Goal: Contribute content: Add original content to the website for others to see

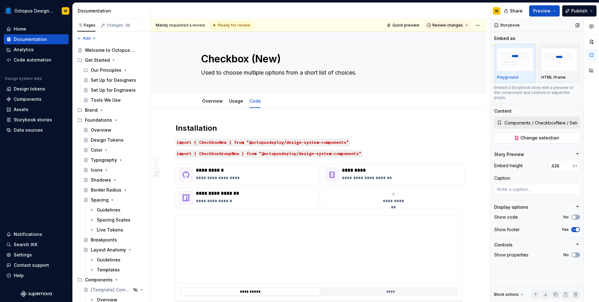
scroll to position [1345, 0]
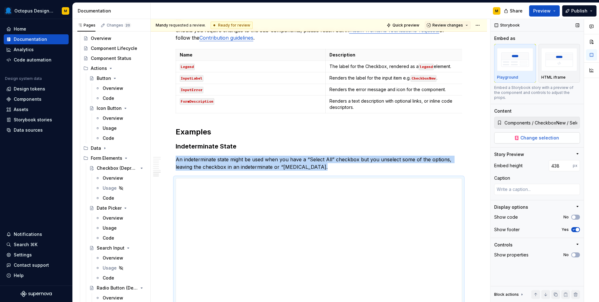
click at [539, 135] on span "Change selection" at bounding box center [539, 138] width 39 height 6
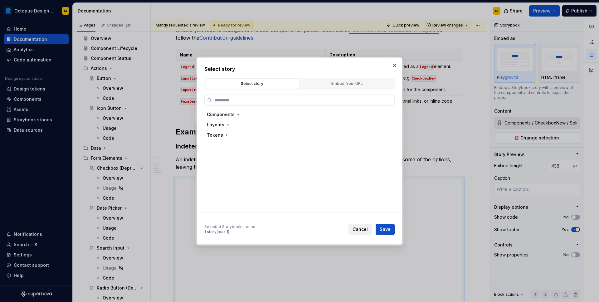
click at [363, 228] on span "Cancel" at bounding box center [359, 229] width 15 height 6
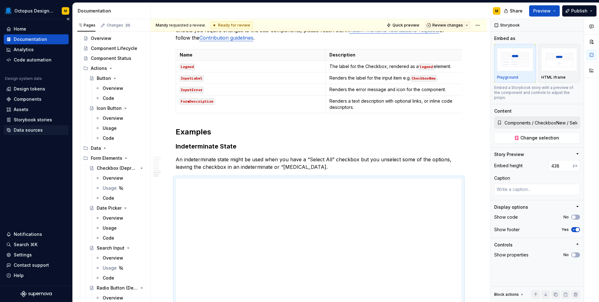
click at [22, 128] on div "Data sources" at bounding box center [28, 130] width 29 height 6
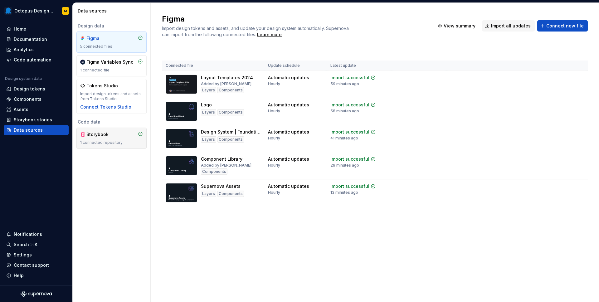
click at [105, 139] on div "Storybook 1 connected repository" at bounding box center [111, 138] width 63 height 14
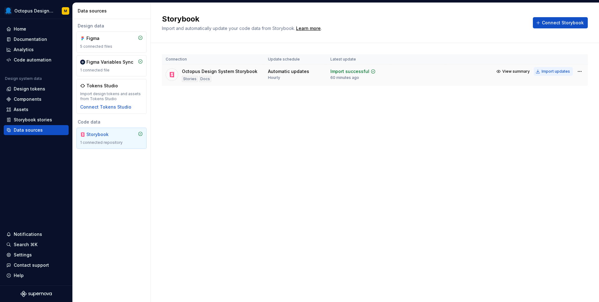
click at [560, 72] on div "Import updates" at bounding box center [555, 71] width 28 height 5
click at [26, 37] on div "Documentation" at bounding box center [30, 39] width 33 height 6
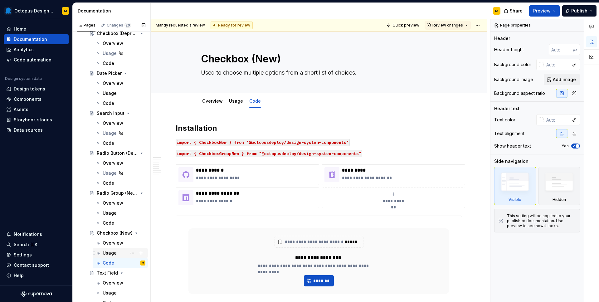
scroll to position [427, 0]
click at [105, 262] on div "Code" at bounding box center [109, 262] width 12 height 6
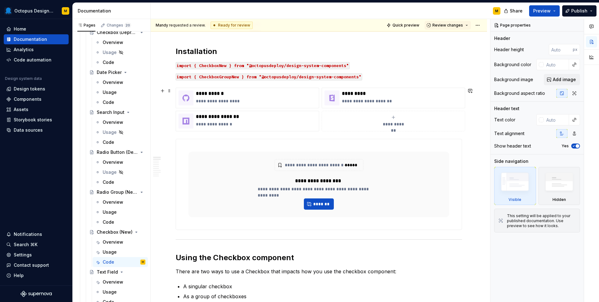
scroll to position [89, 0]
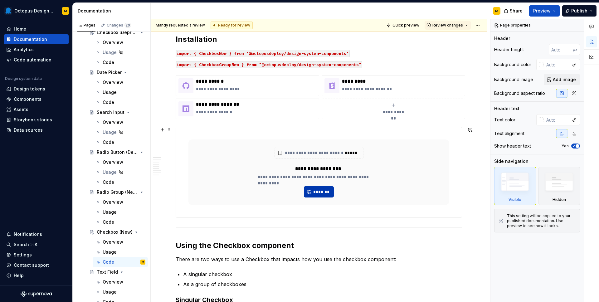
click at [327, 191] on span "*******" at bounding box center [321, 192] width 17 height 6
type textarea "*"
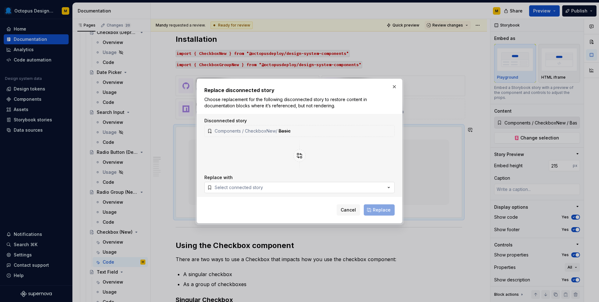
click at [246, 190] on div "Select connected story" at bounding box center [239, 187] width 48 height 6
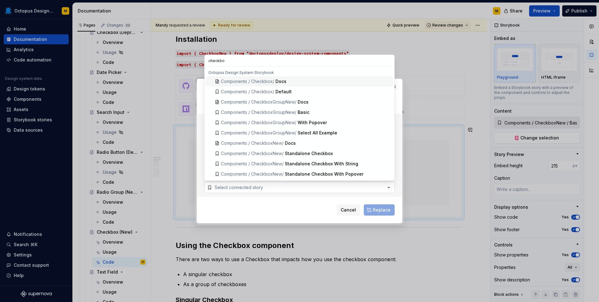
type input "checkbox"
click at [299, 114] on div "Basic" at bounding box center [304, 112] width 12 height 6
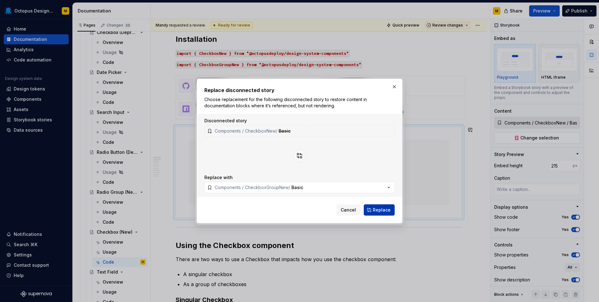
click at [376, 208] on span "Replace" at bounding box center [382, 210] width 18 height 6
type textarea "*"
type input "Components / CheckboxGroupNew / Basic"
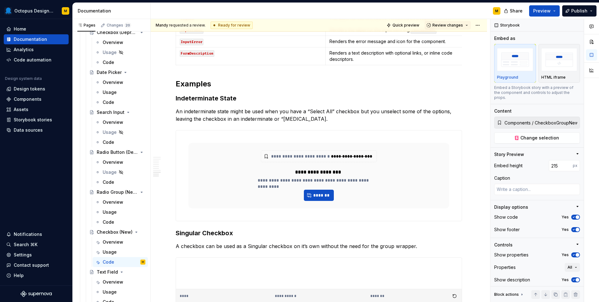
scroll to position [1388, 0]
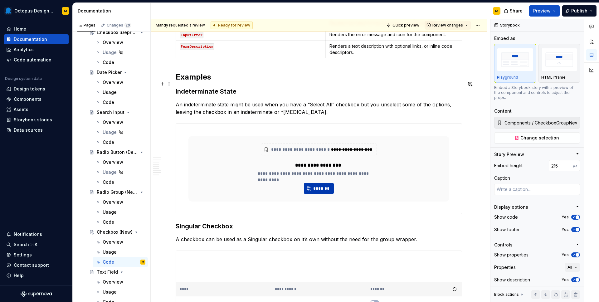
type textarea "*"
type input "Components / CheckboxNew / Select All Example"
type input "438"
click at [322, 185] on span "*******" at bounding box center [321, 188] width 17 height 6
type textarea "*"
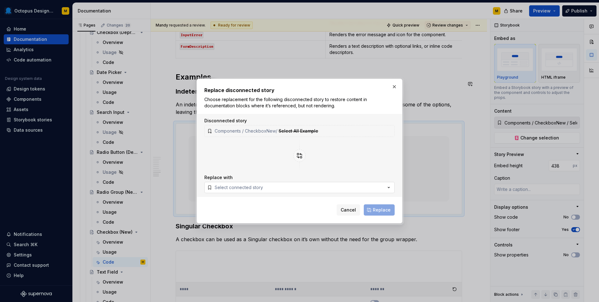
click at [302, 185] on button "Select connected story" at bounding box center [299, 187] width 190 height 11
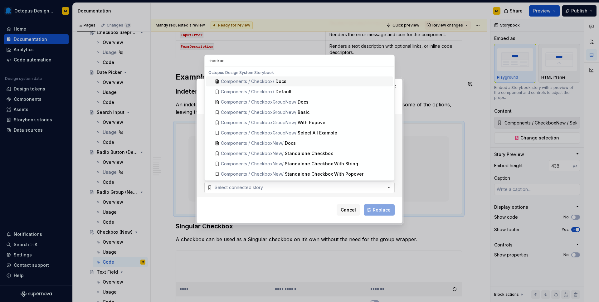
type input "checkbox"
click at [292, 132] on span "Components / CheckboxGroupNew /" at bounding box center [258, 132] width 75 height 5
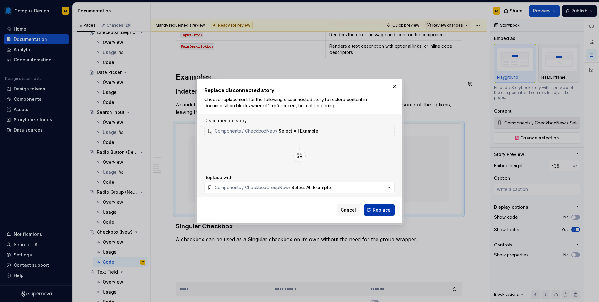
click at [379, 212] on span "Replace" at bounding box center [382, 210] width 18 height 6
type textarea "*"
type input "Components / CheckboxGroupNew / Select All Example"
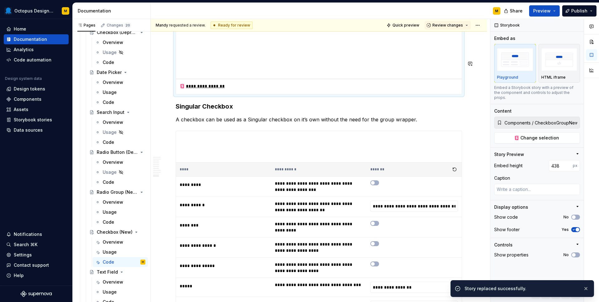
scroll to position [1532, 0]
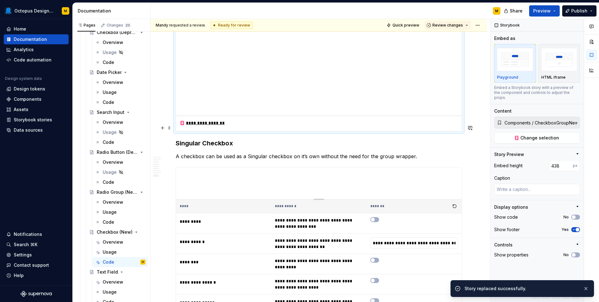
type textarea "*"
type input "Components / CheckboxNew / Standalone Checkbox With Popover"
type input "100"
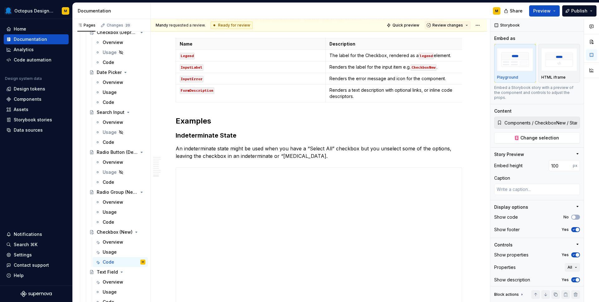
scroll to position [1288, 0]
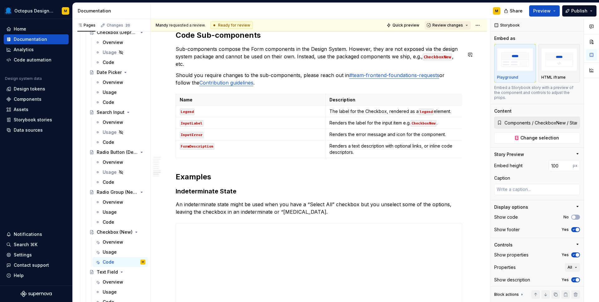
click at [453, 26] on span "Review changes" at bounding box center [447, 25] width 31 height 5
click at [450, 39] on div "Approve" at bounding box center [468, 37] width 55 height 6
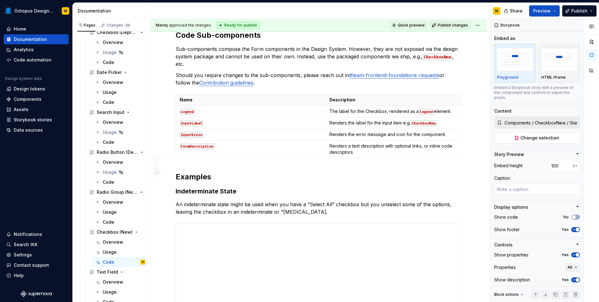
click at [415, 25] on span "Quick preview" at bounding box center [411, 25] width 27 height 5
type textarea "*"
